Goal: Navigation & Orientation: Find specific page/section

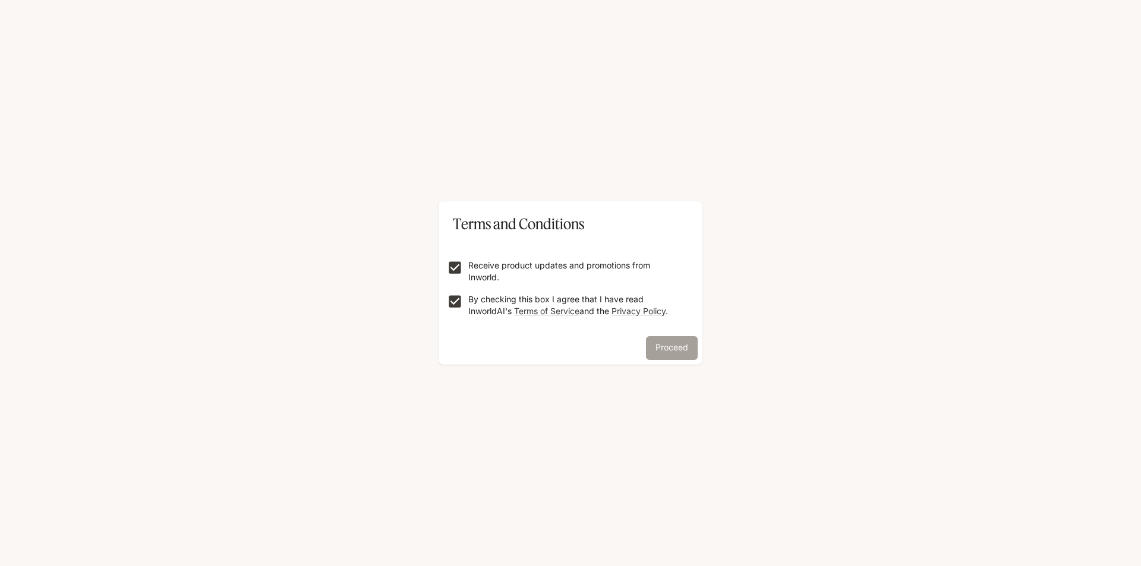
click at [687, 349] on button "Proceed" at bounding box center [672, 348] width 52 height 24
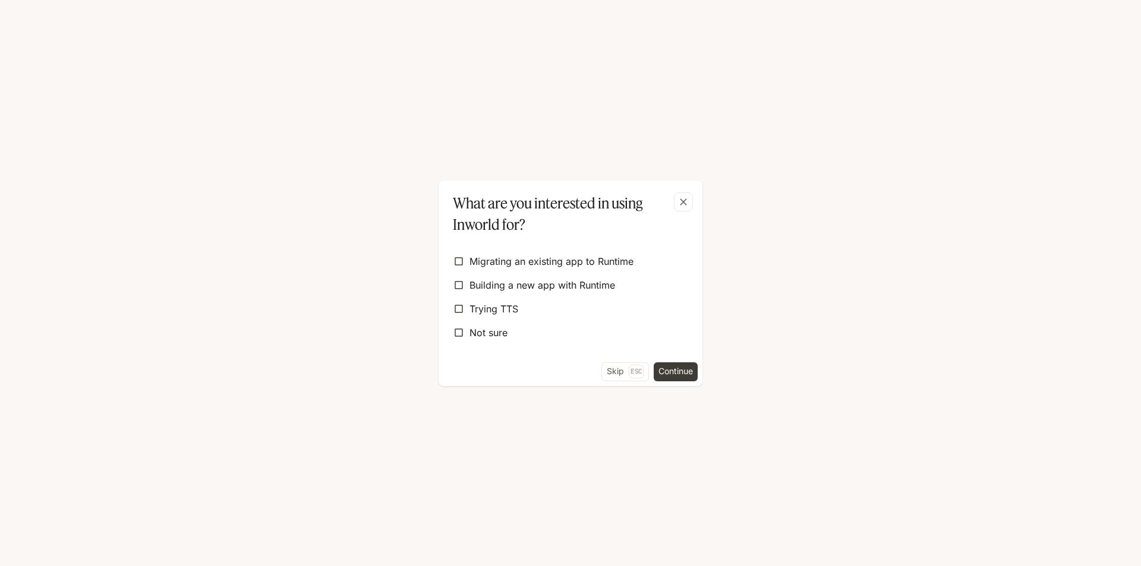
click at [675, 368] on button "Continue" at bounding box center [676, 372] width 44 height 19
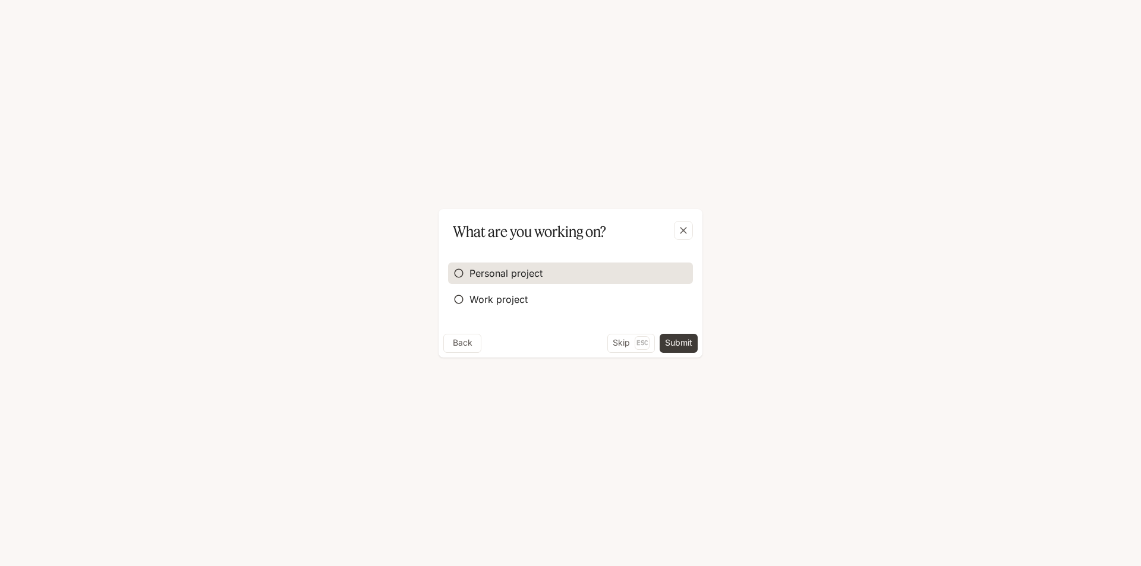
click at [480, 269] on span "Personal project" at bounding box center [506, 273] width 73 height 14
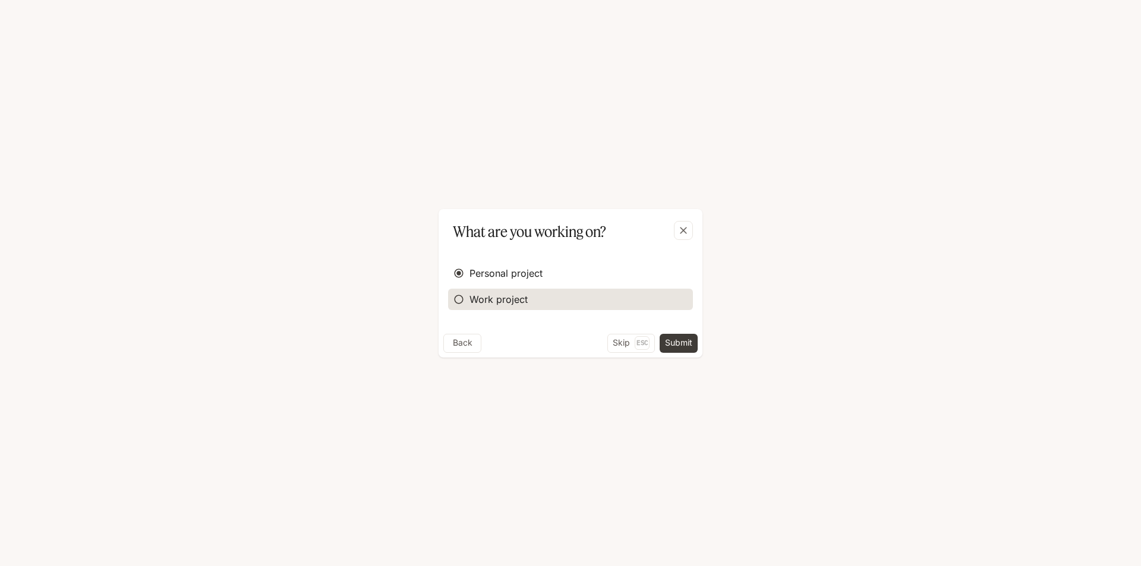
click at [483, 296] on span "Work project" at bounding box center [499, 299] width 58 height 14
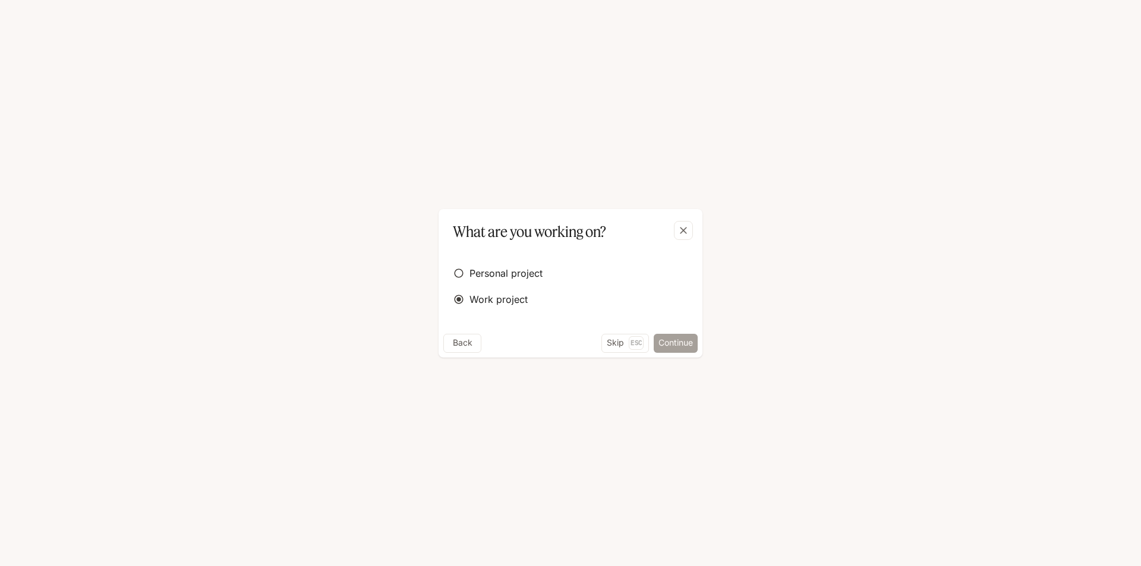
click at [674, 341] on button "Continue" at bounding box center [676, 343] width 44 height 19
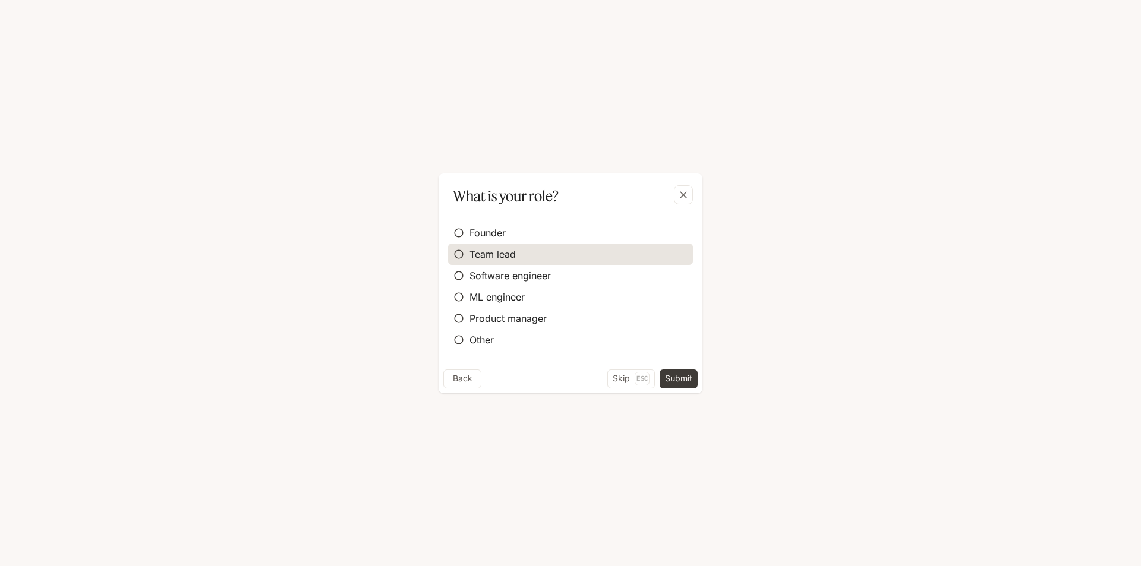
click at [552, 255] on label "Team lead" at bounding box center [570, 254] width 245 height 21
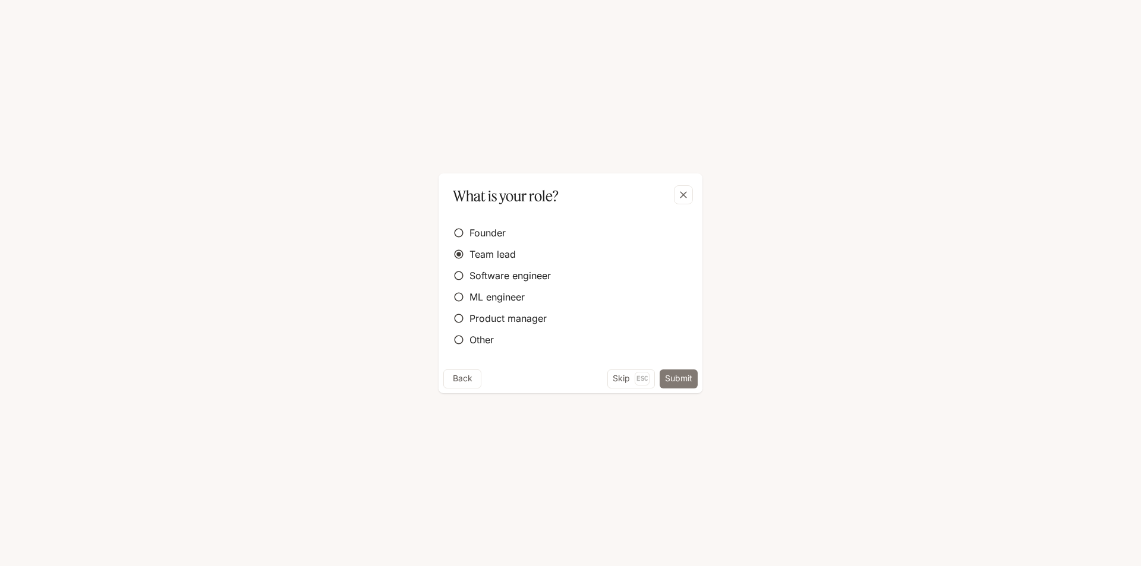
click at [684, 383] on button "Submit" at bounding box center [679, 379] width 38 height 19
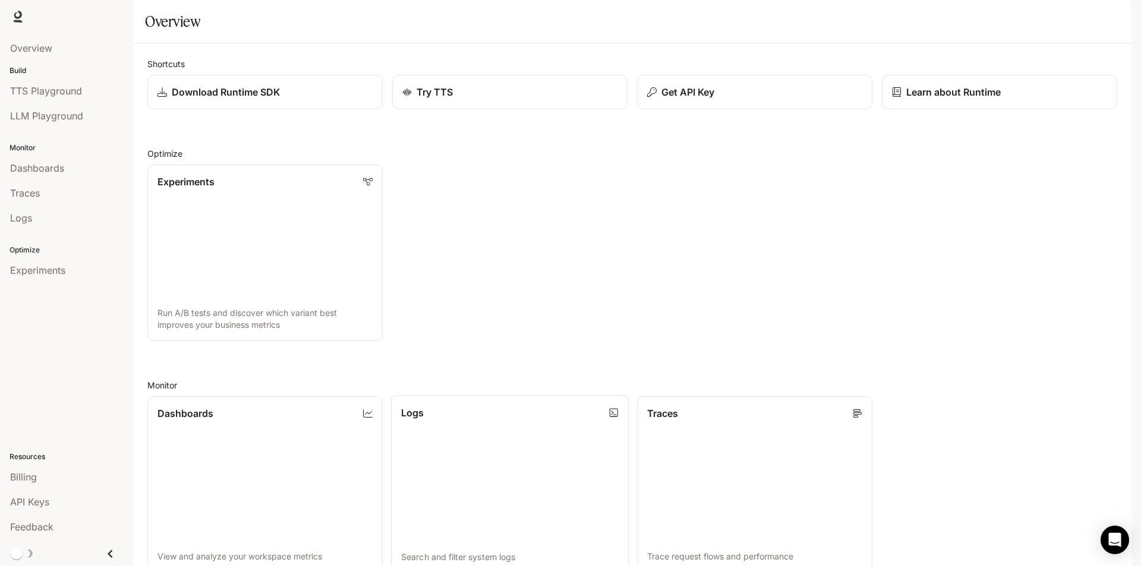
scroll to position [291, 0]
click at [1119, 21] on img "button" at bounding box center [1115, 16] width 17 height 17
click at [32, 48] on div at bounding box center [570, 283] width 1141 height 566
click at [33, 89] on span "TTS Playground" at bounding box center [46, 91] width 72 height 14
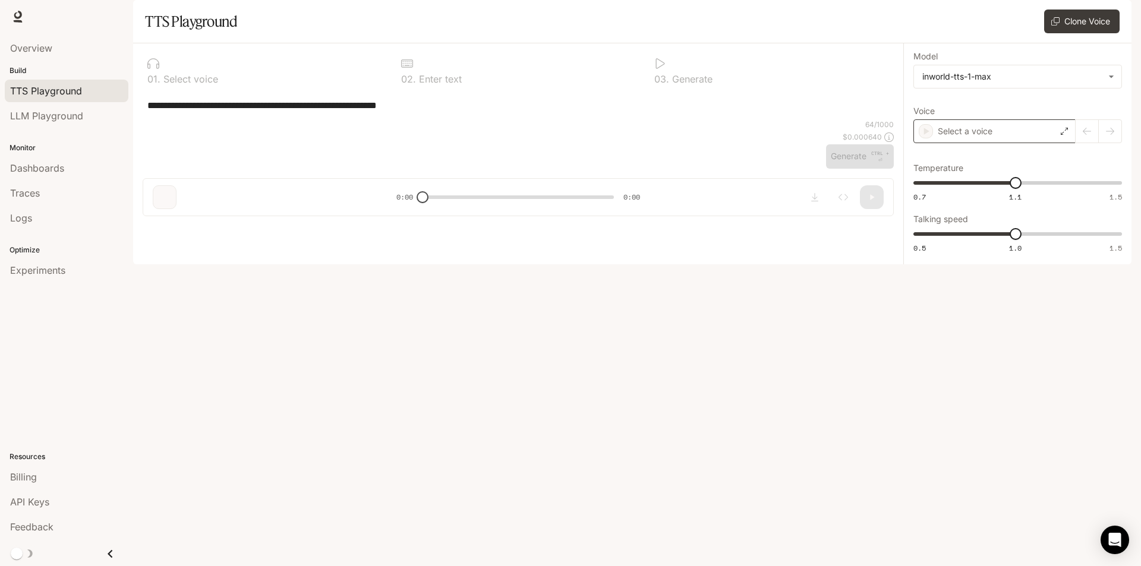
click at [989, 137] on p "Select a voice" at bounding box center [965, 131] width 55 height 12
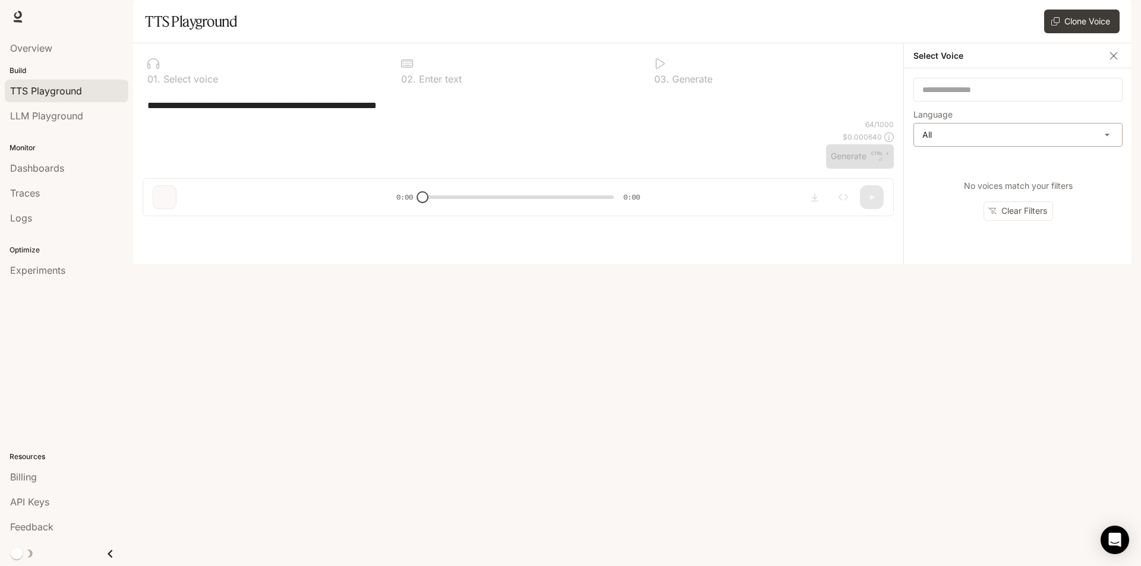
click at [990, 163] on body "**********" at bounding box center [570, 283] width 1141 height 566
click at [976, 127] on div at bounding box center [570, 283] width 1141 height 566
click at [981, 96] on input "text" at bounding box center [1018, 90] width 208 height 12
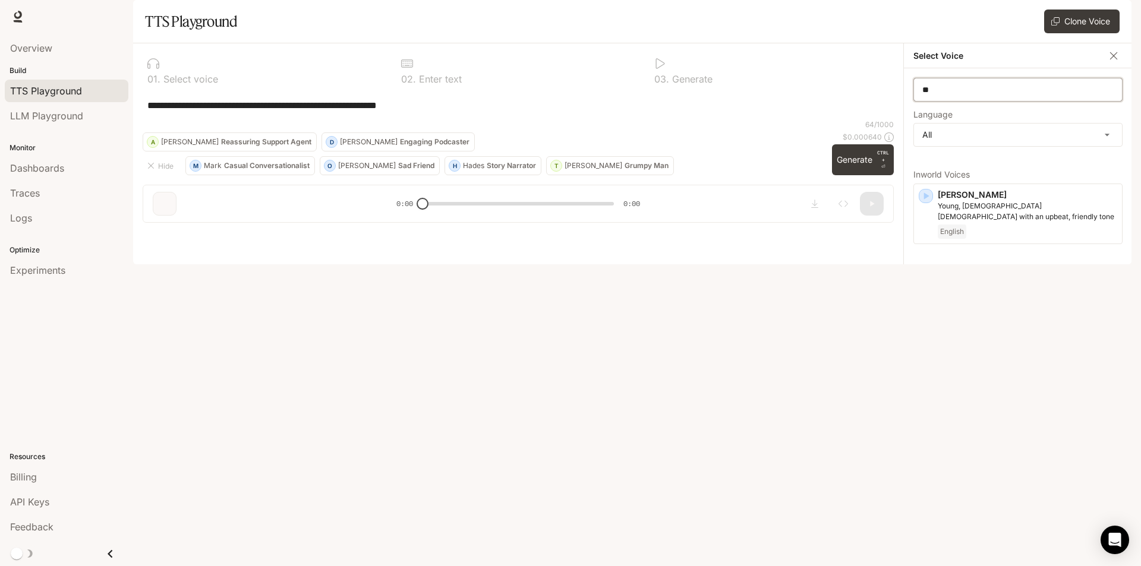
type input "*"
type input "***"
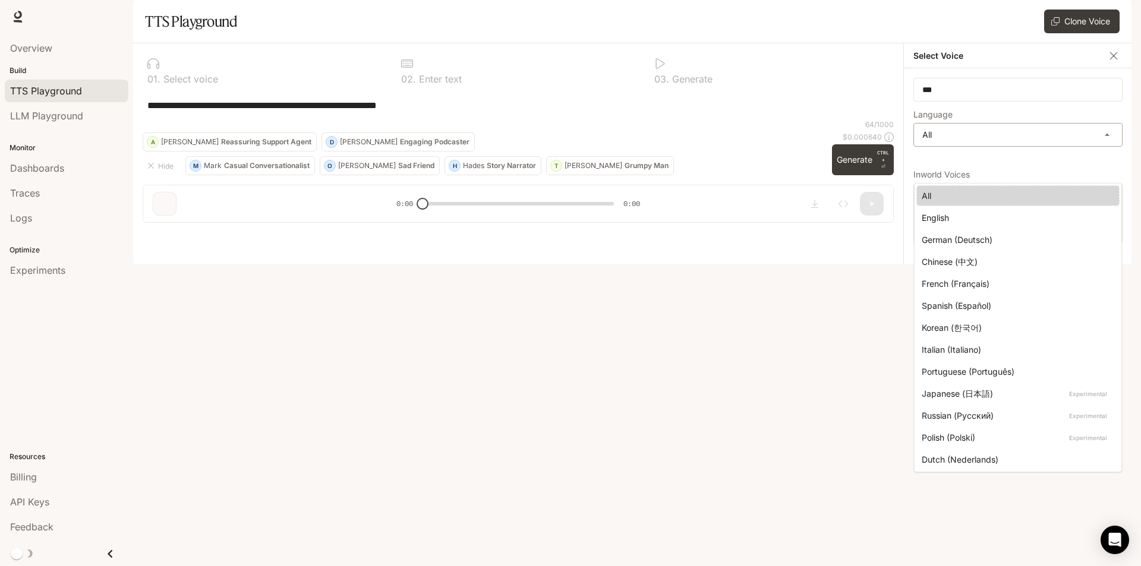
click at [952, 177] on body "**********" at bounding box center [570, 283] width 1141 height 566
click at [976, 155] on div at bounding box center [570, 283] width 1141 height 566
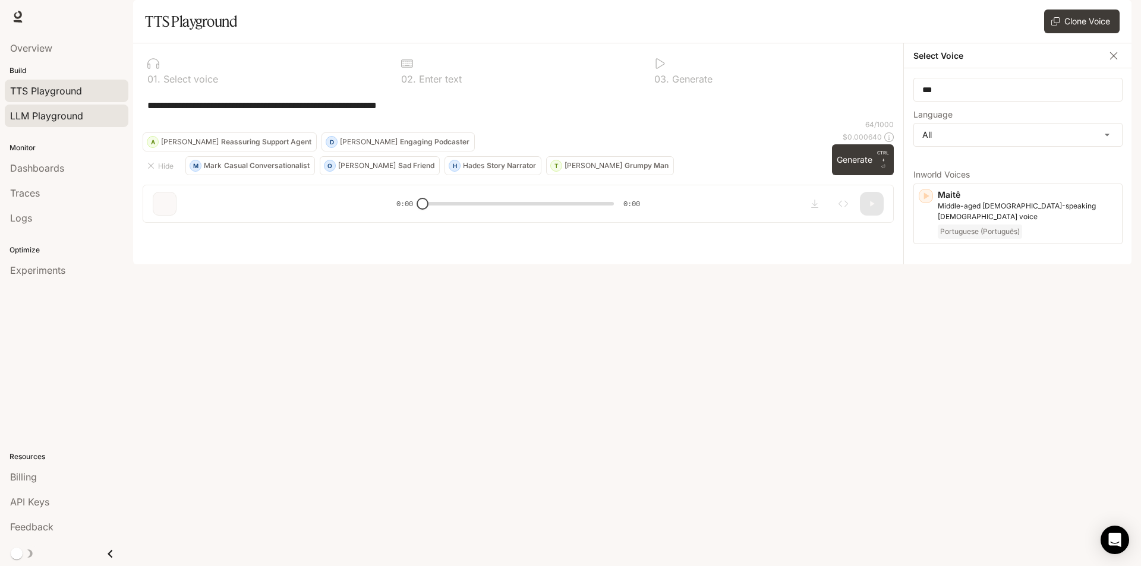
click at [81, 113] on span "LLM Playground" at bounding box center [46, 116] width 73 height 14
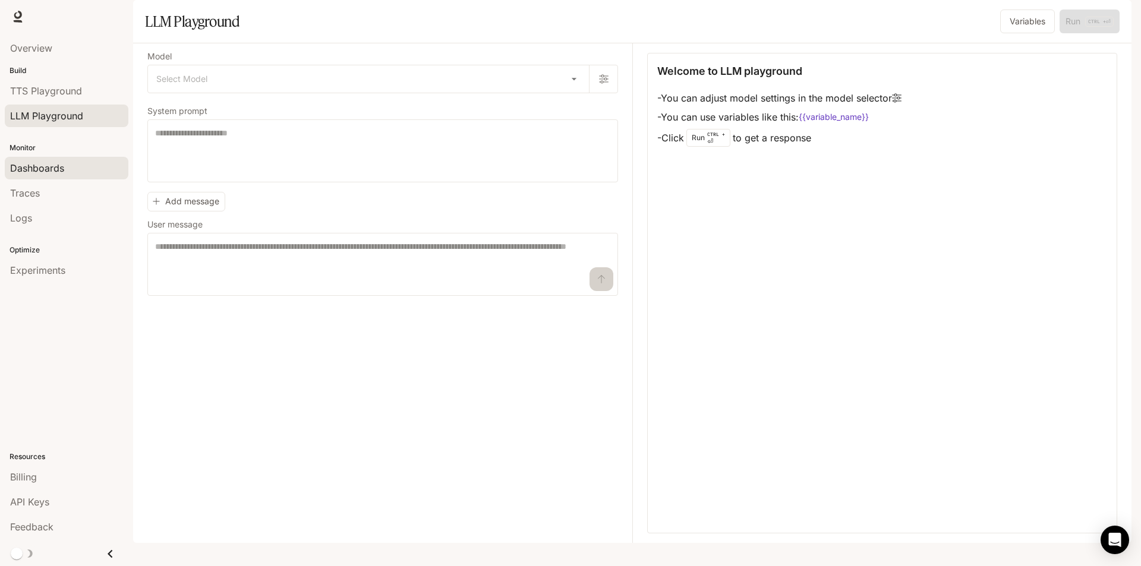
click at [61, 168] on span "Dashboards" at bounding box center [37, 168] width 54 height 14
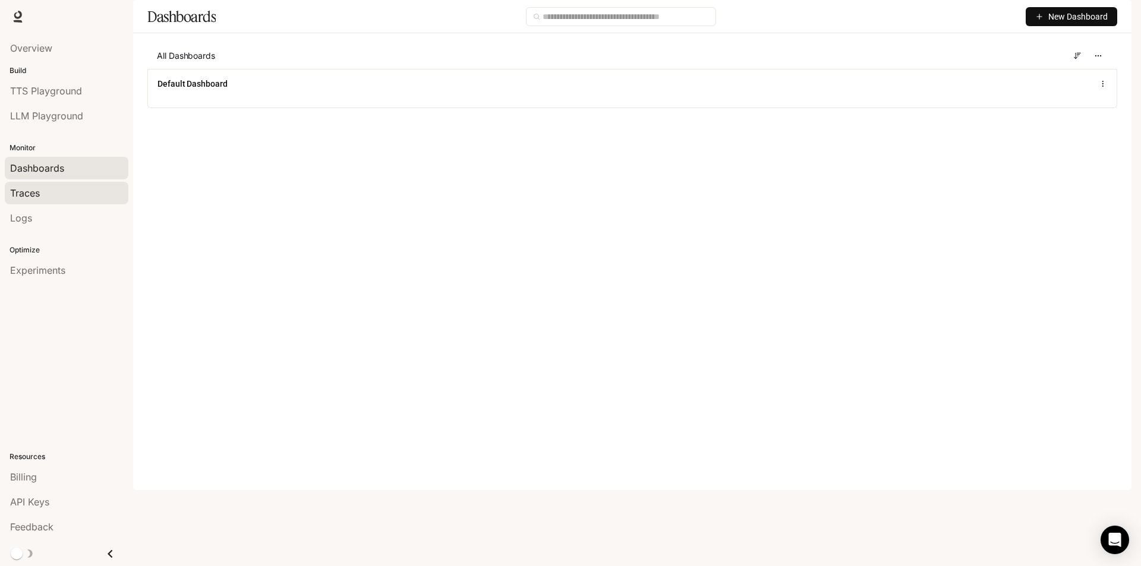
click at [78, 187] on div "Traces" at bounding box center [66, 193] width 113 height 14
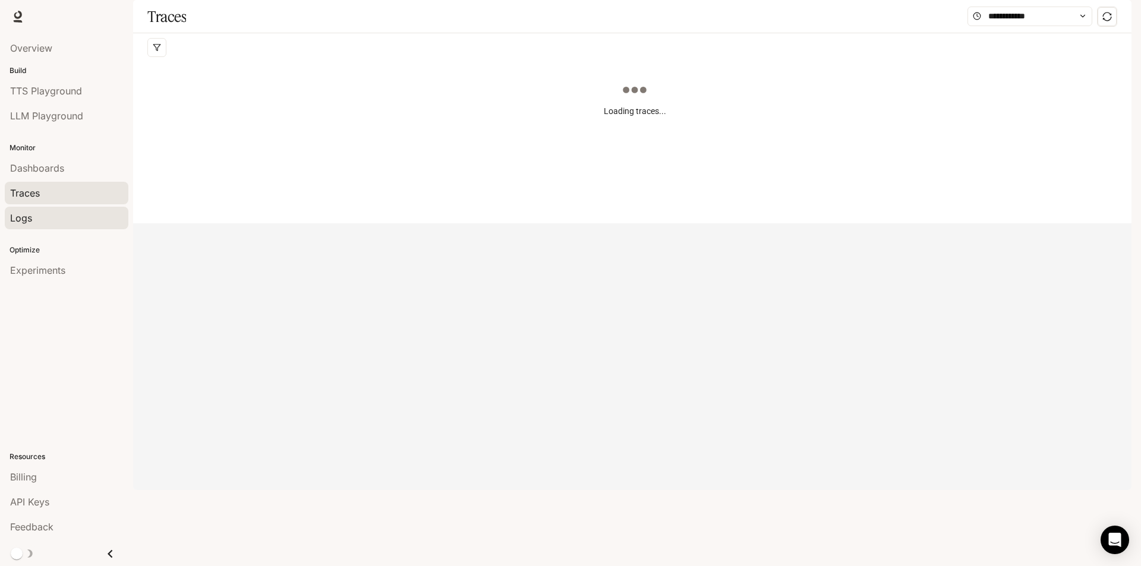
click at [72, 216] on div "Logs" at bounding box center [66, 218] width 113 height 14
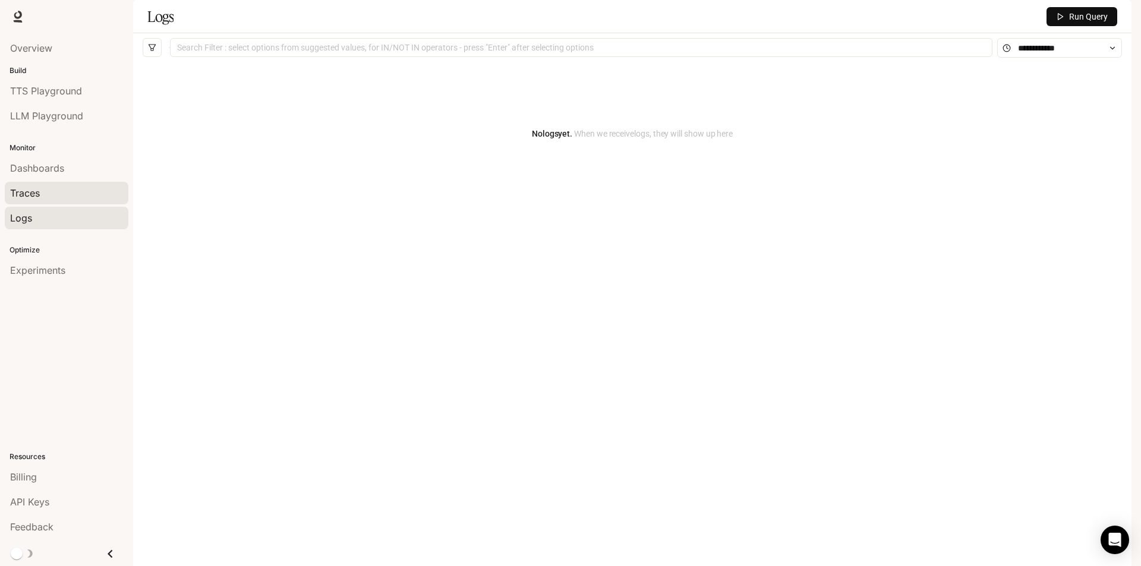
click at [90, 200] on div "Traces" at bounding box center [66, 193] width 113 height 14
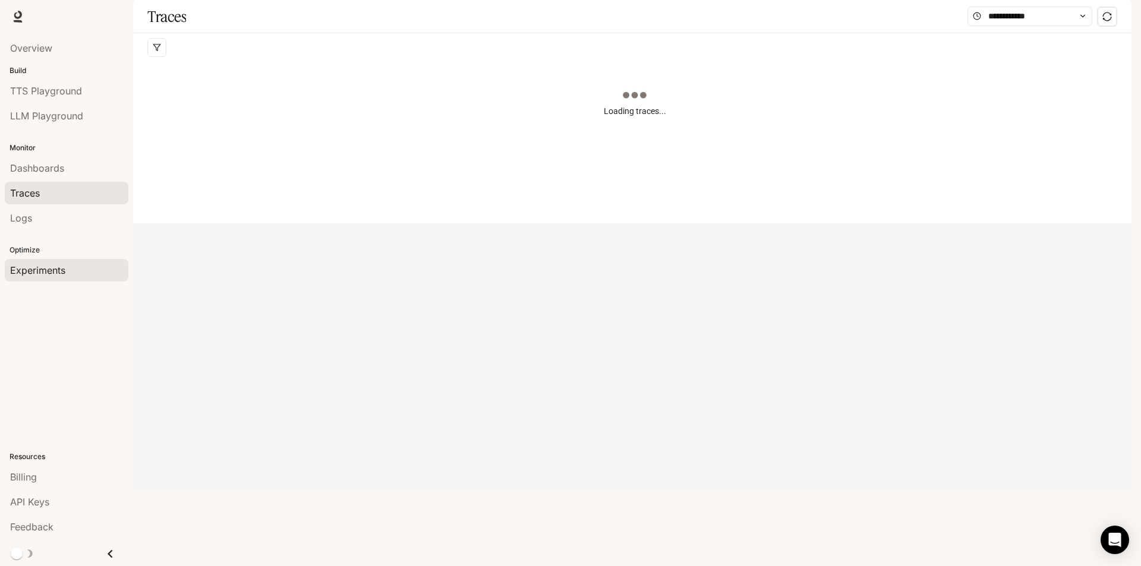
click at [78, 264] on div "Experiments" at bounding box center [66, 270] width 113 height 14
